Goal: Transaction & Acquisition: Book appointment/travel/reservation

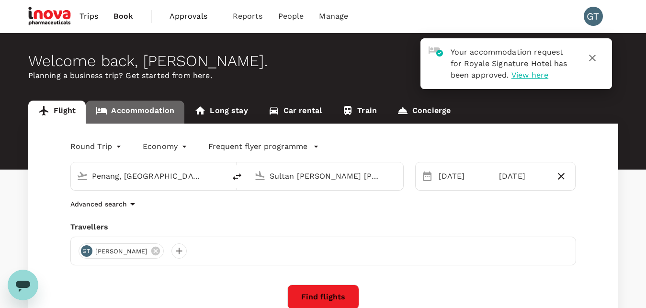
click at [140, 116] on link "Accommodation" at bounding box center [135, 112] width 99 height 23
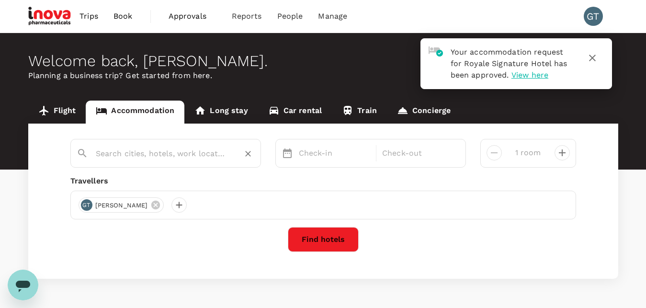
click at [135, 155] on input "text" at bounding box center [162, 153] width 132 height 15
click at [135, 149] on input "text" at bounding box center [162, 153] width 132 height 15
click at [138, 149] on input "text" at bounding box center [162, 153] width 132 height 15
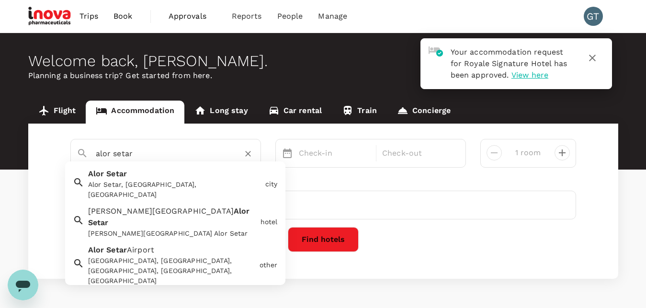
click at [135, 176] on div "Alor Setar Alor Setar, [GEOGRAPHIC_DATA], [GEOGRAPHIC_DATA]" at bounding box center [172, 181] width 177 height 35
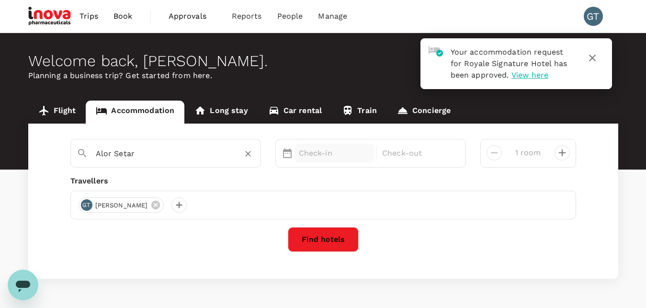
type input "Alor Setar"
click at [336, 149] on p "Check-in" at bounding box center [335, 152] width 72 height 11
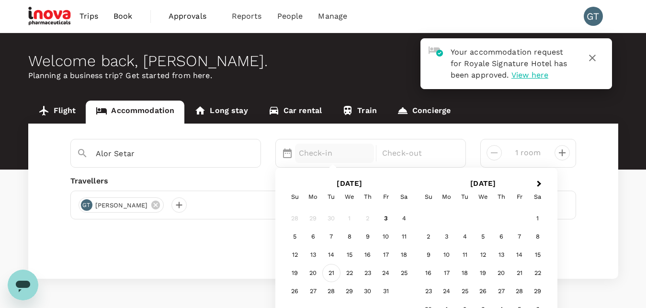
click at [333, 270] on div "21" at bounding box center [331, 273] width 18 height 18
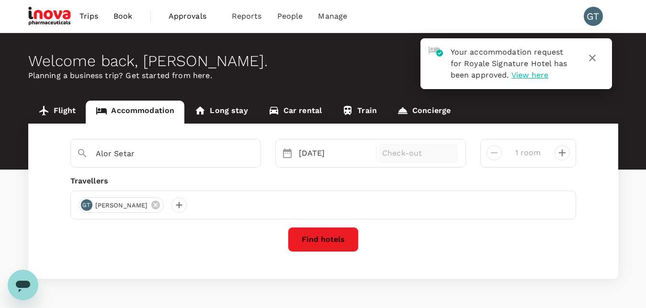
click at [410, 154] on p "Check-out" at bounding box center [418, 152] width 72 height 11
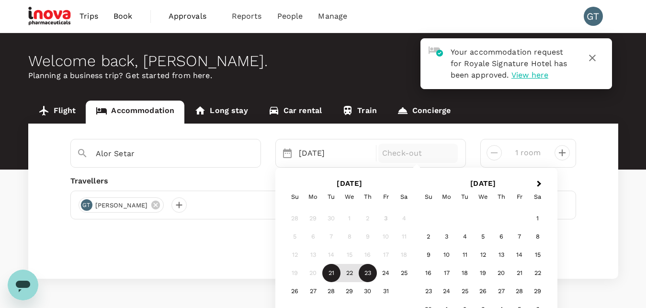
click at [366, 272] on div "23" at bounding box center [368, 273] width 18 height 18
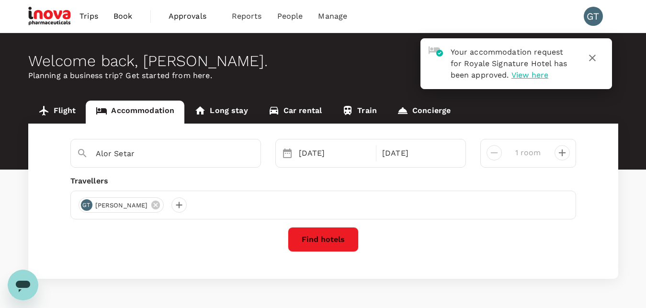
click at [342, 240] on button "Find hotels" at bounding box center [323, 239] width 71 height 25
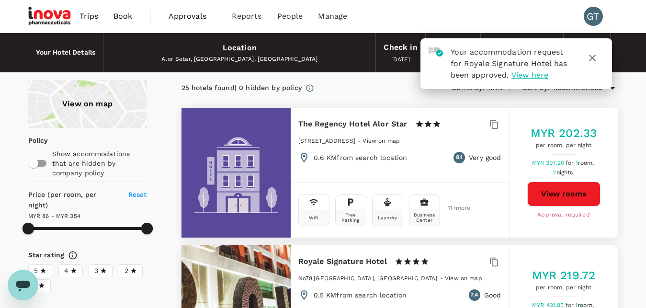
type input "352.9"
